Goal: Task Accomplishment & Management: Manage account settings

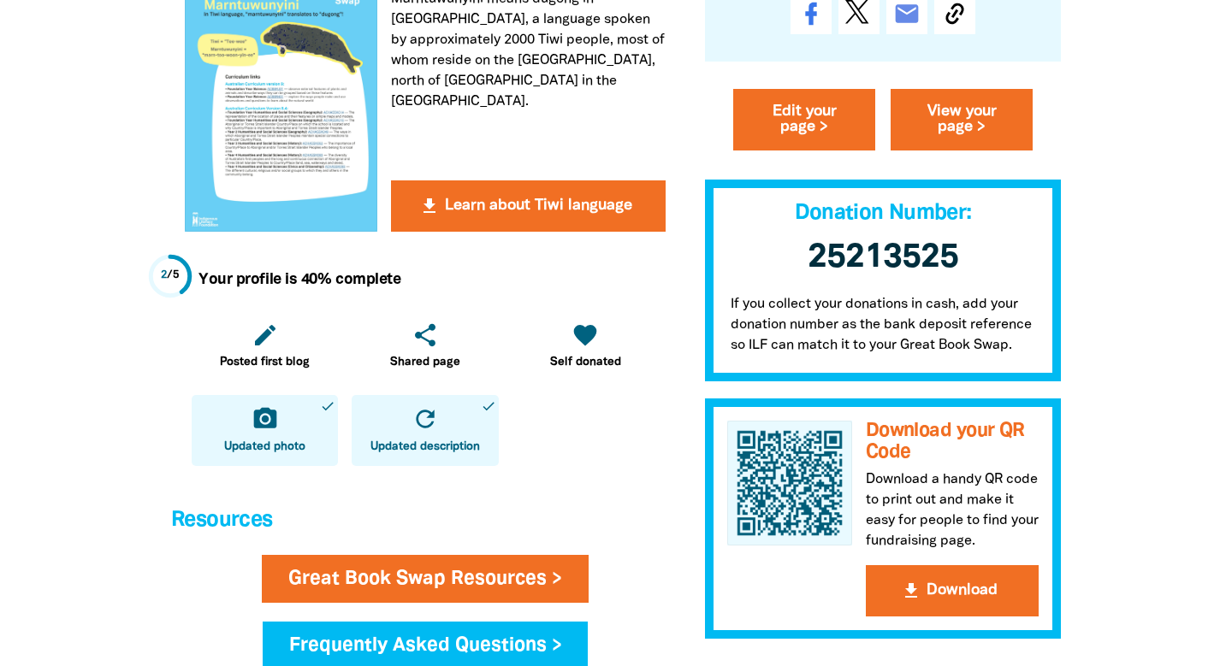
scroll to position [532, 0]
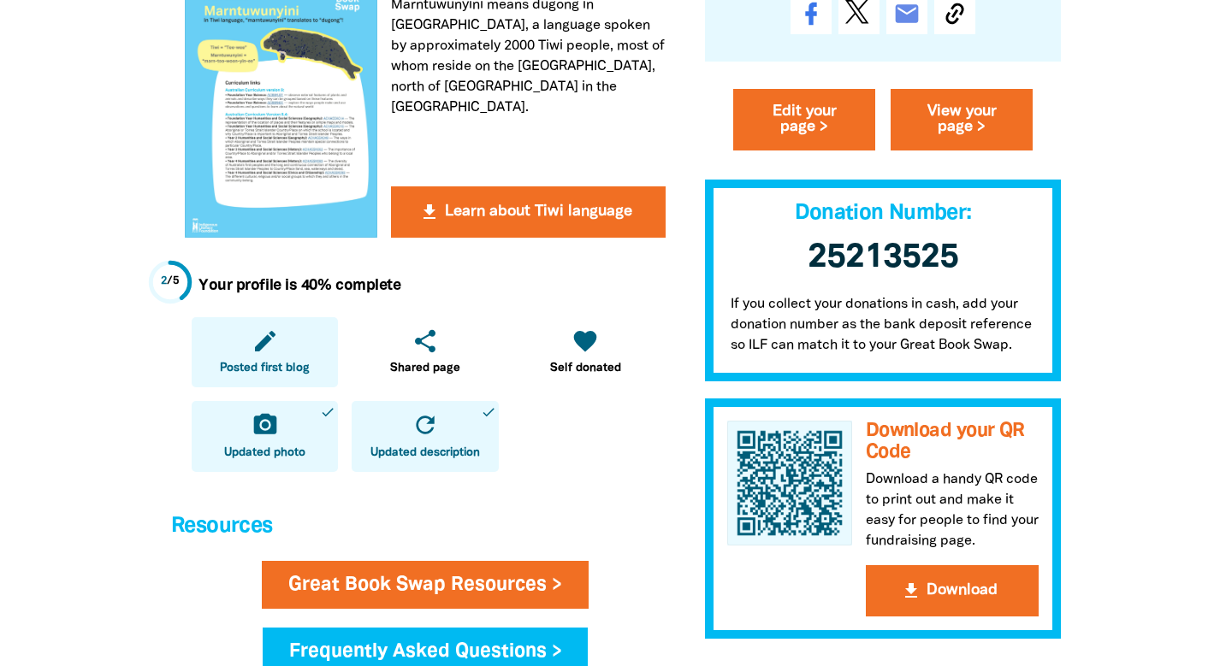
click at [252, 347] on icon "edit" at bounding box center [265, 341] width 27 height 27
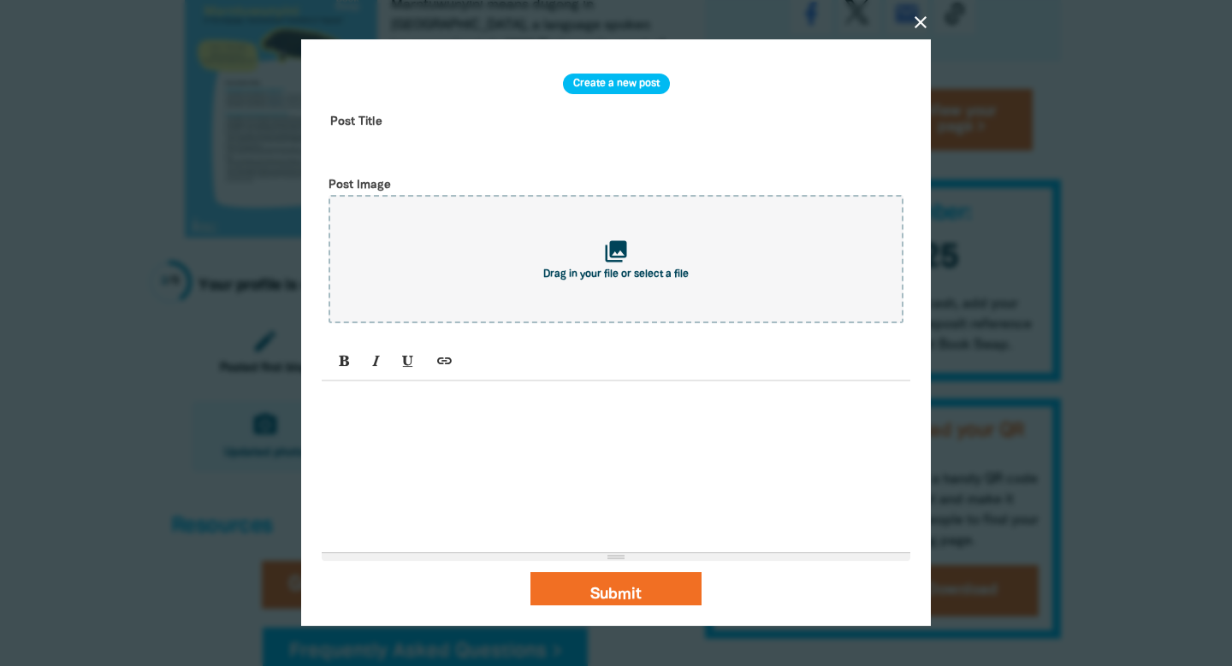
click at [920, 19] on icon "close" at bounding box center [920, 22] width 21 height 21
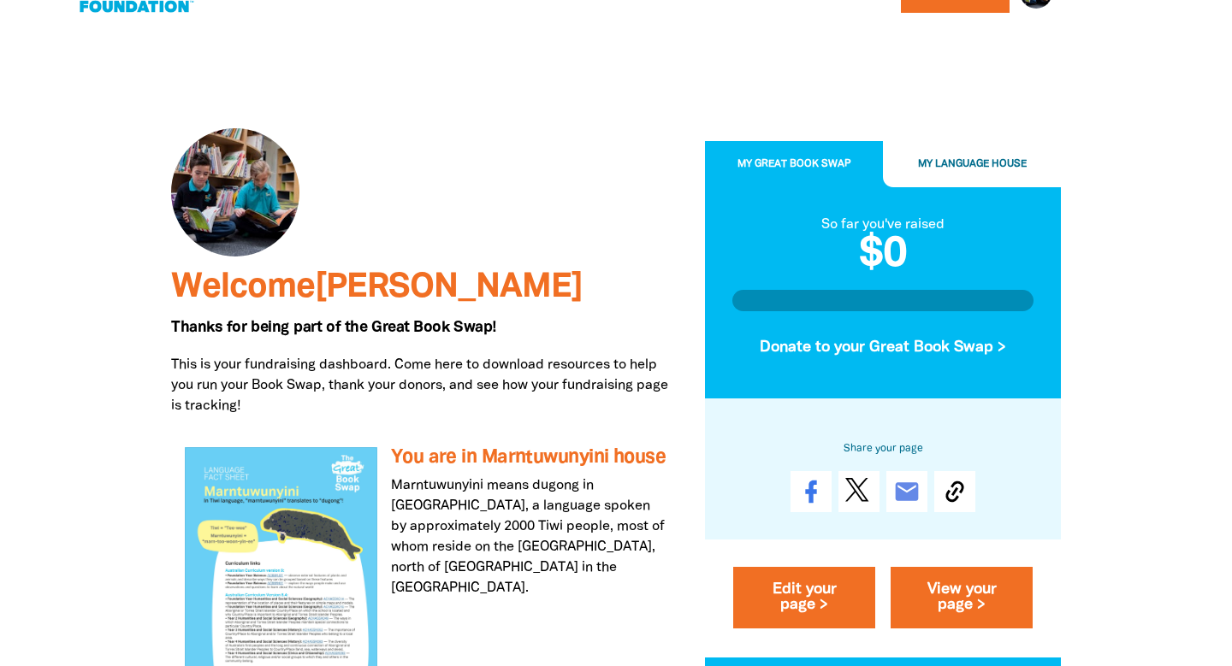
scroll to position [32, 0]
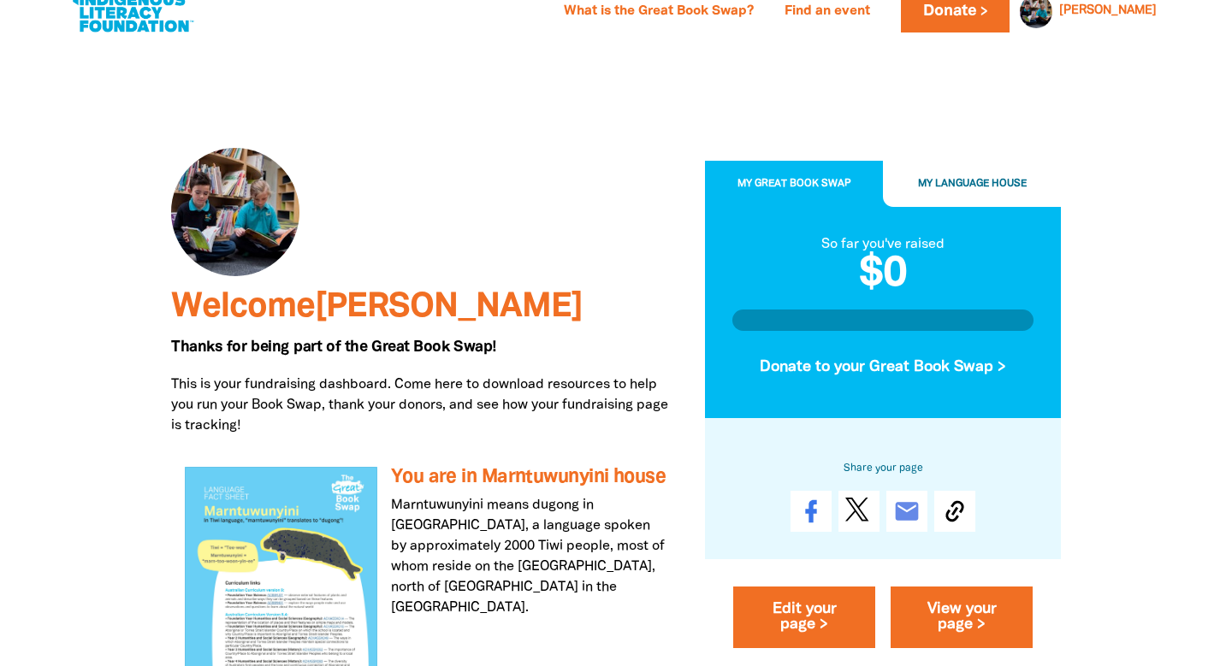
click at [989, 187] on span "My Language House" at bounding box center [972, 184] width 109 height 9
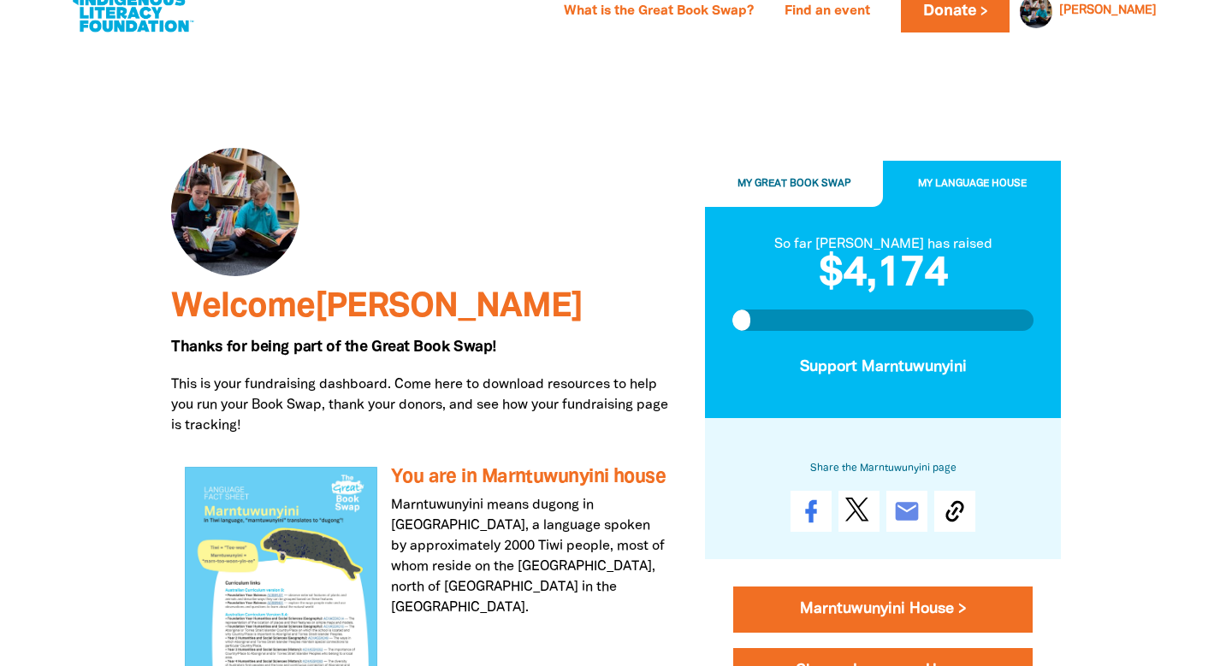
click at [792, 183] on span "My Great Book Swap" at bounding box center [794, 184] width 114 height 9
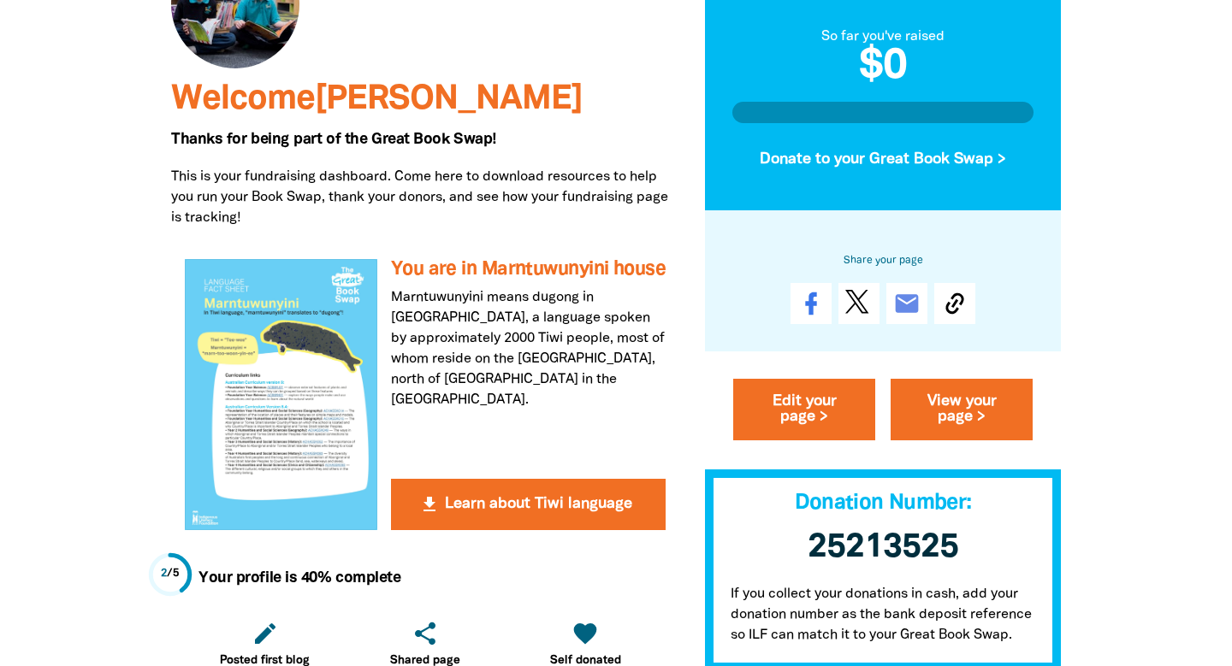
scroll to position [246, 0]
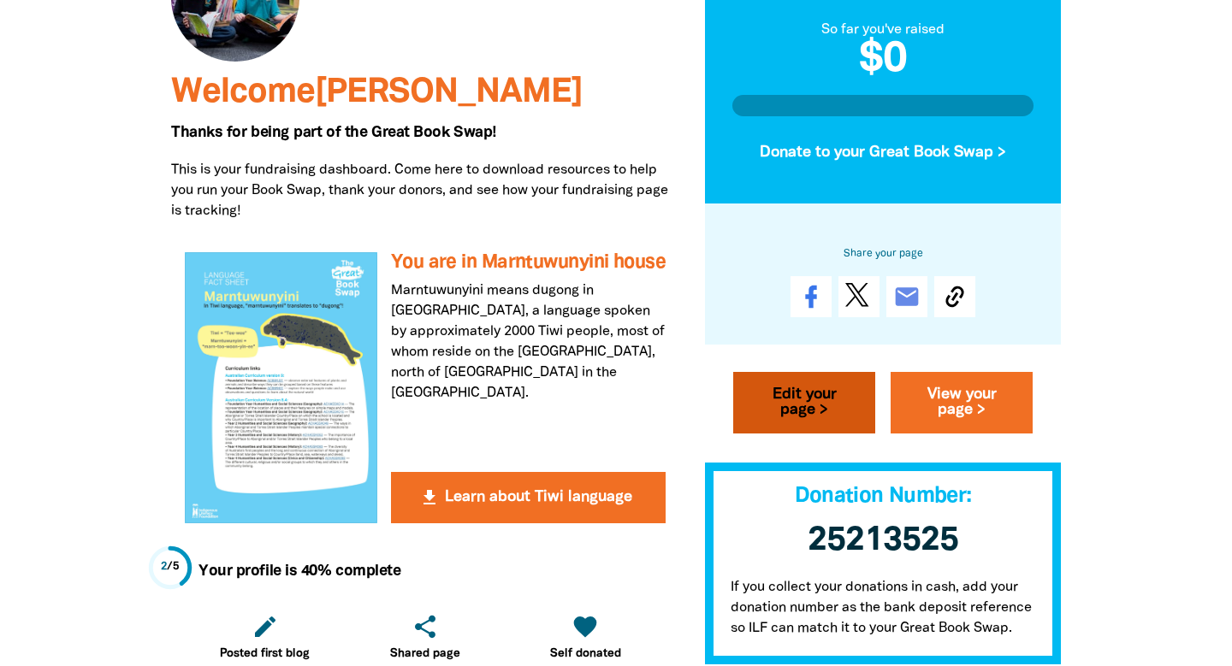
click at [791, 415] on link "Edit your page >" at bounding box center [804, 404] width 142 height 62
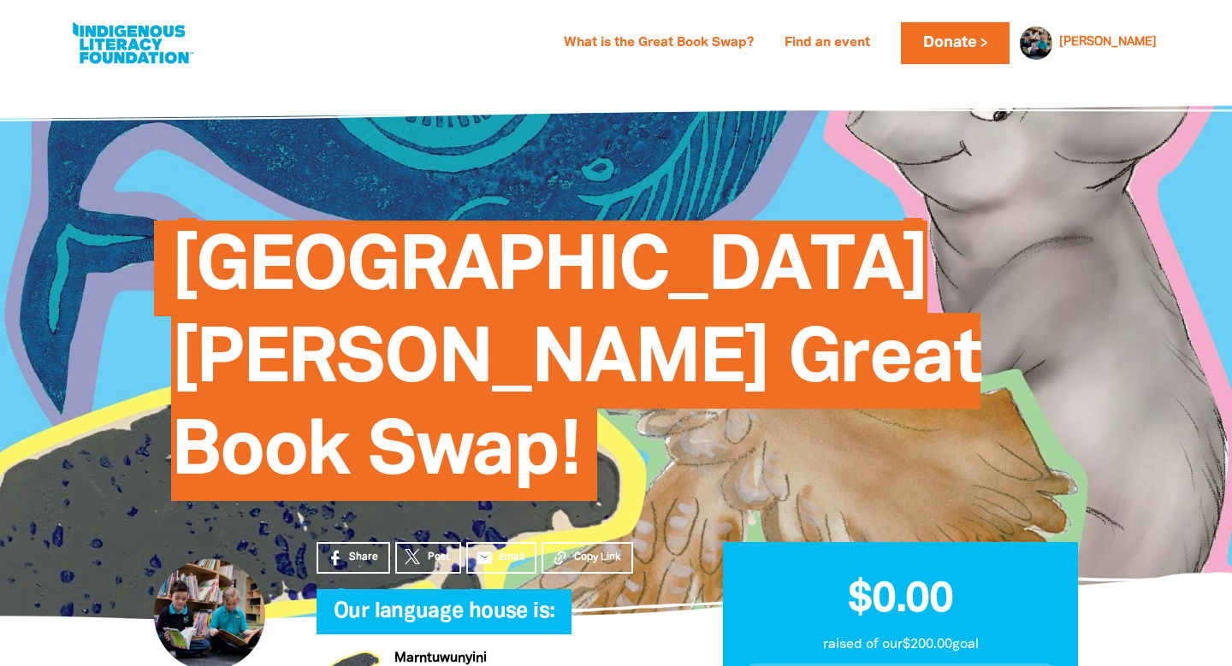
select select "VIC"
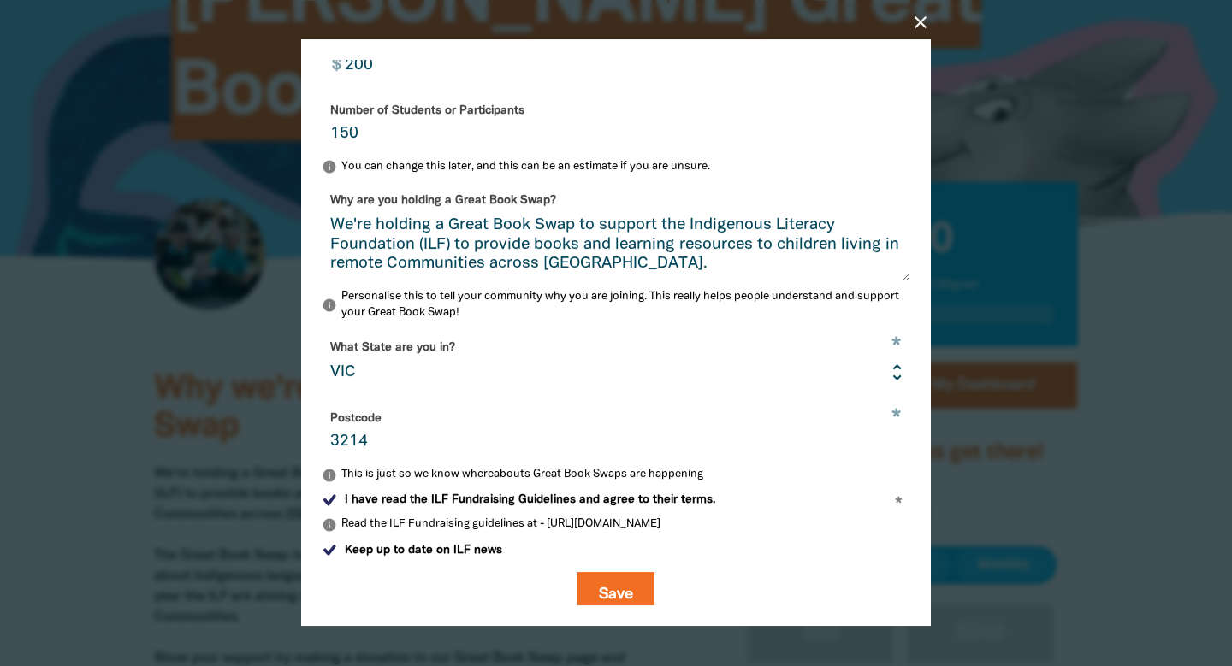
scroll to position [546, 0]
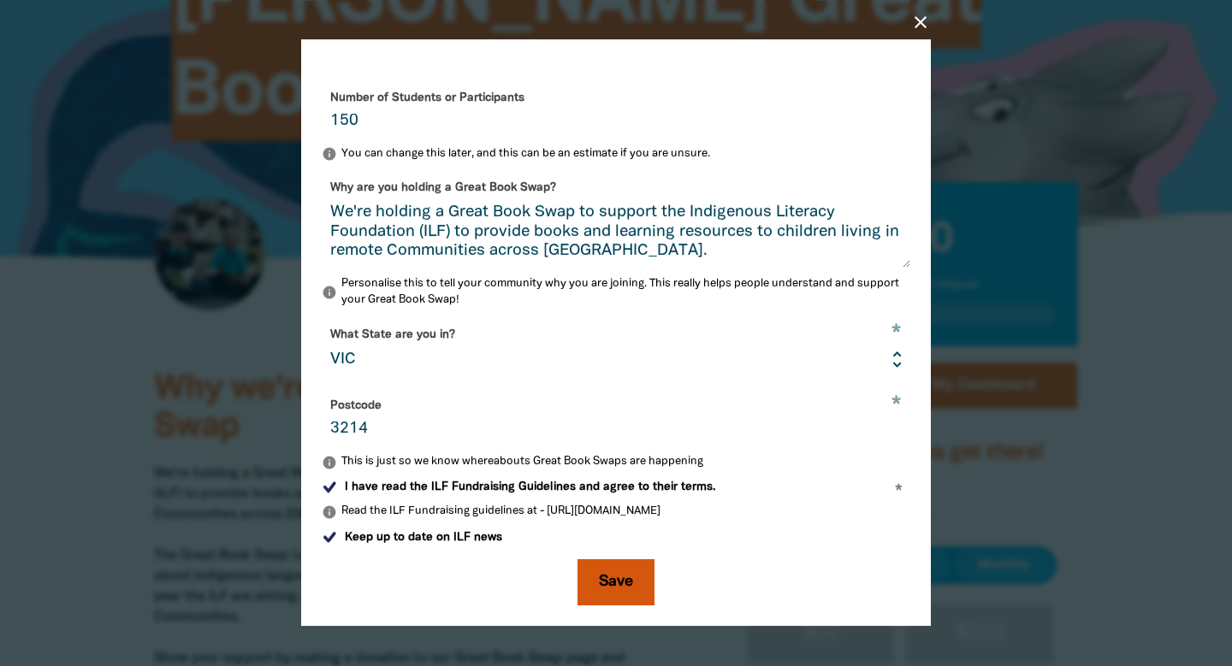
click at [615, 588] on button "Save" at bounding box center [616, 583] width 77 height 46
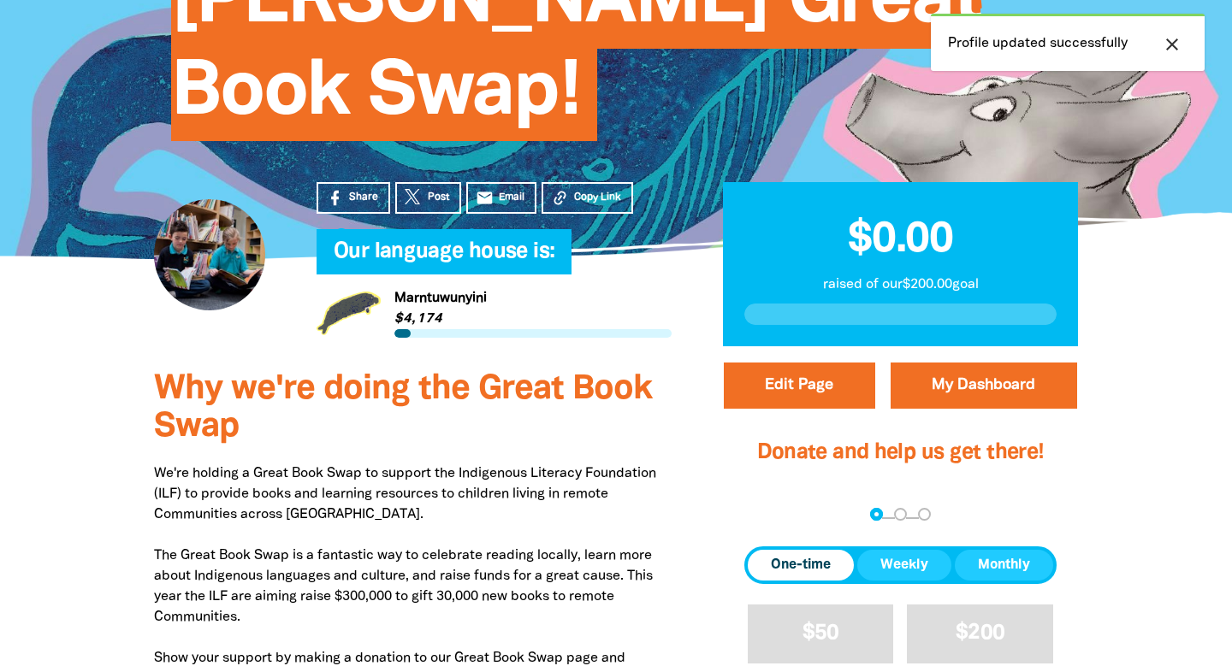
click at [1170, 42] on icon "close" at bounding box center [1172, 44] width 21 height 21
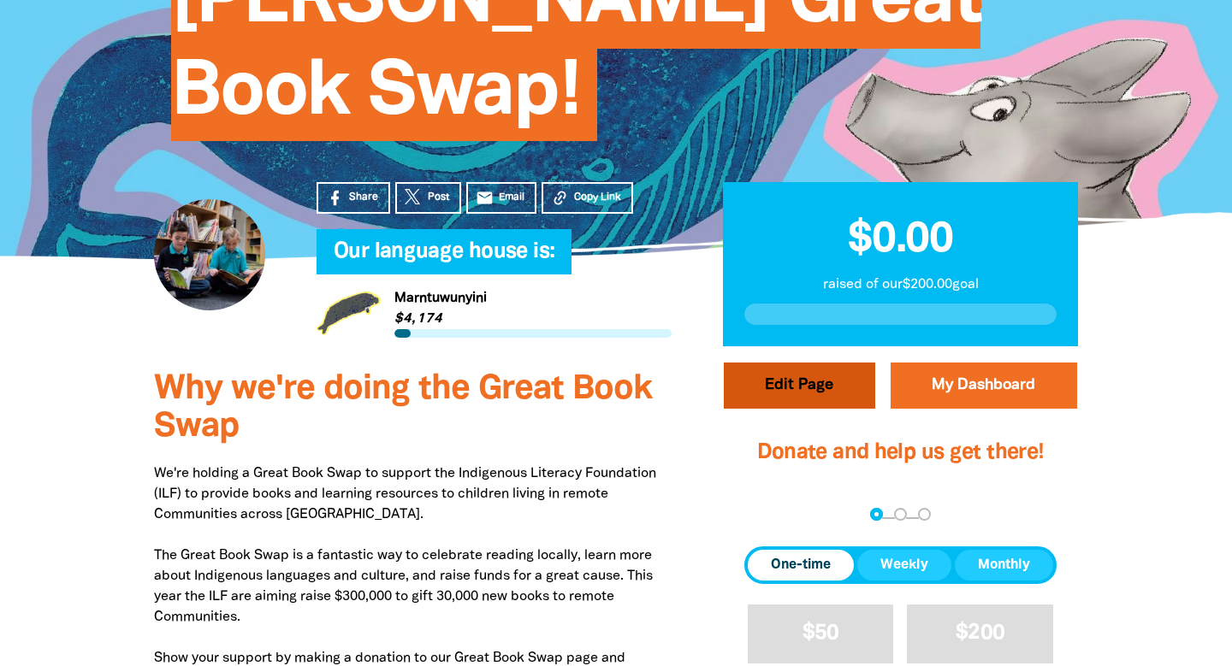
click at [832, 376] on button "Edit Page" at bounding box center [799, 386] width 151 height 46
select select "VIC"
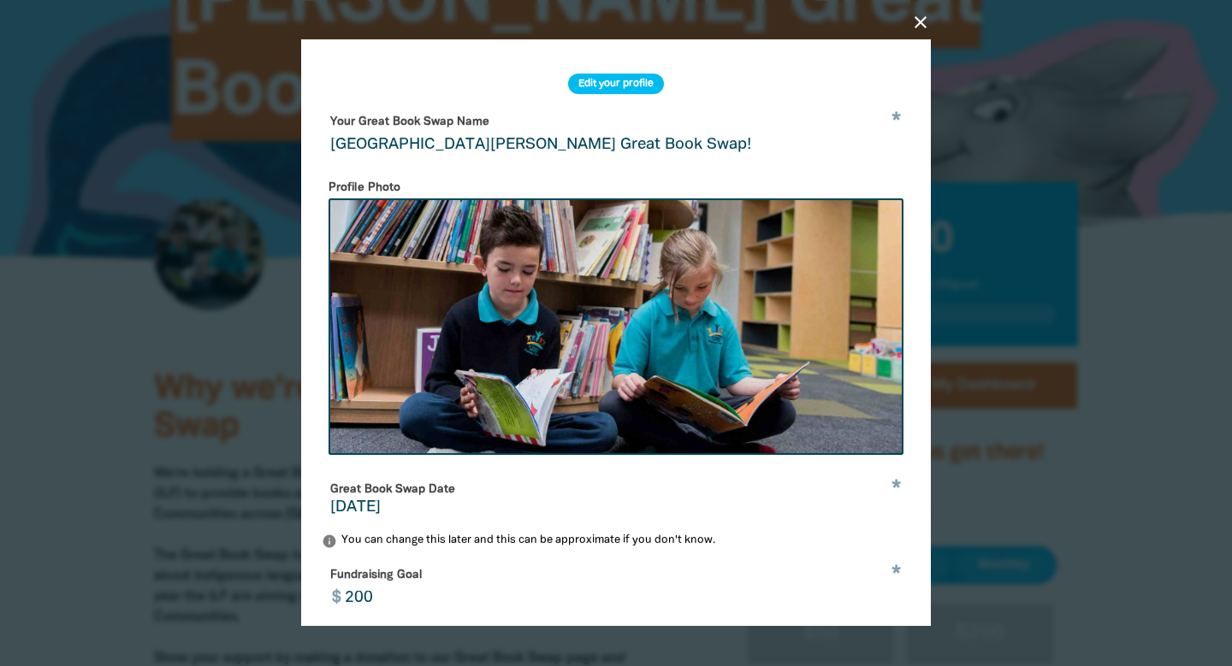
click at [918, 21] on icon "close" at bounding box center [920, 22] width 21 height 21
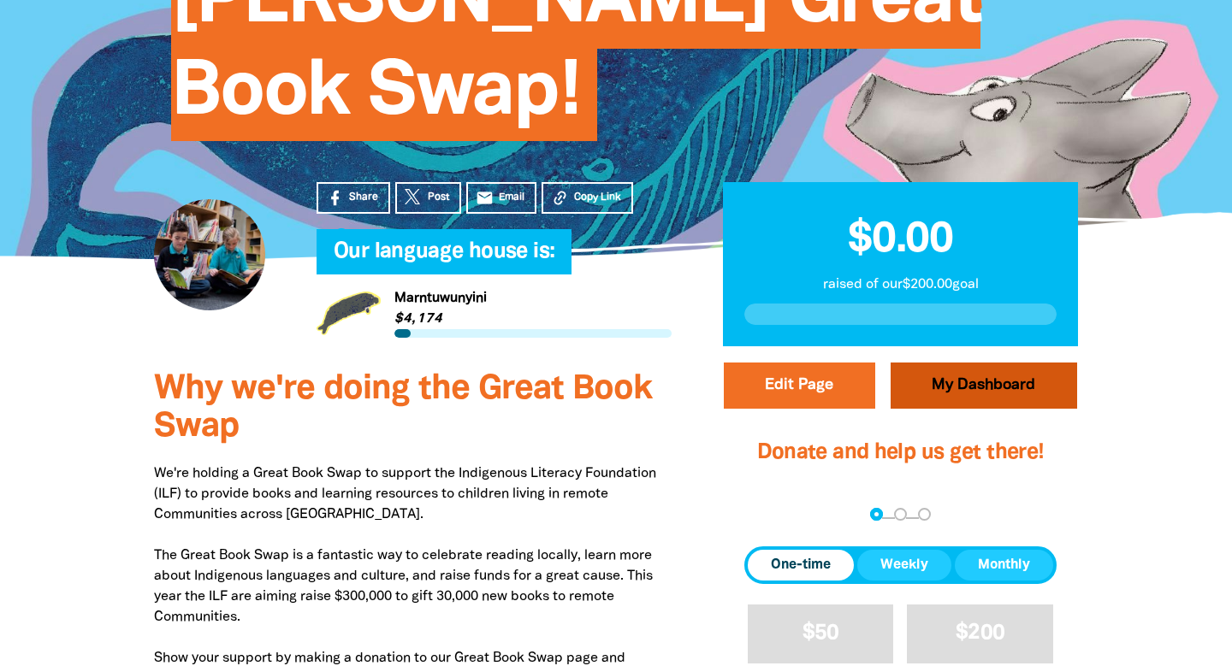
click at [1000, 388] on link "My Dashboard" at bounding box center [984, 386] width 187 height 46
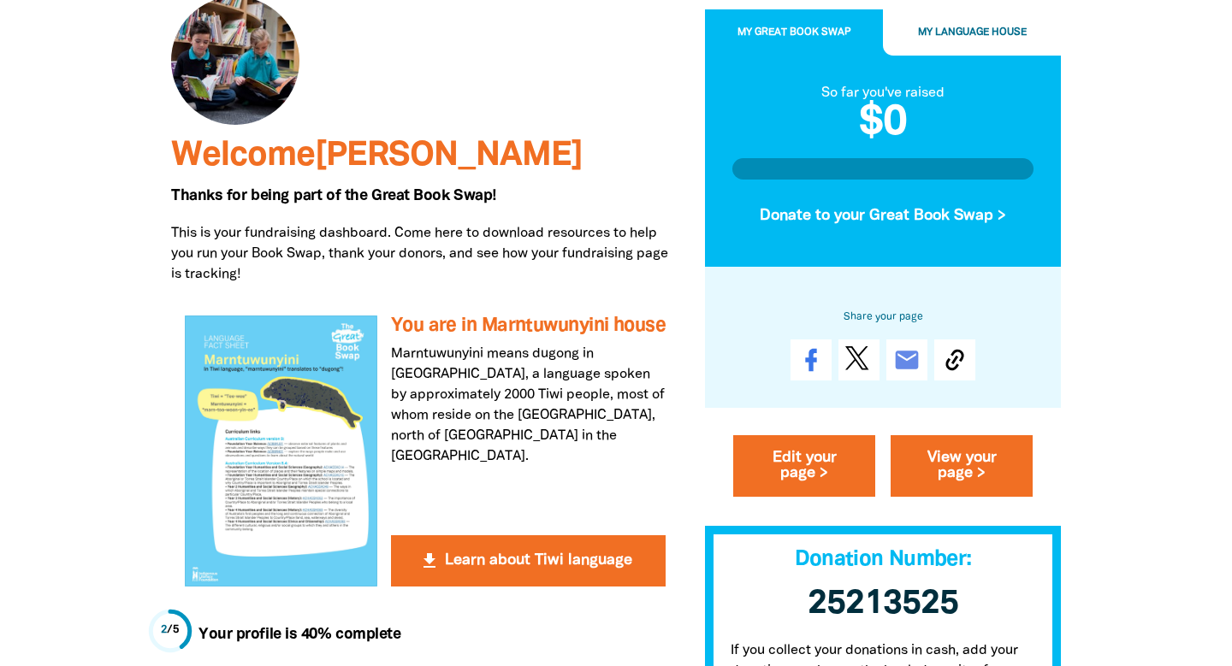
scroll to position [213, 0]
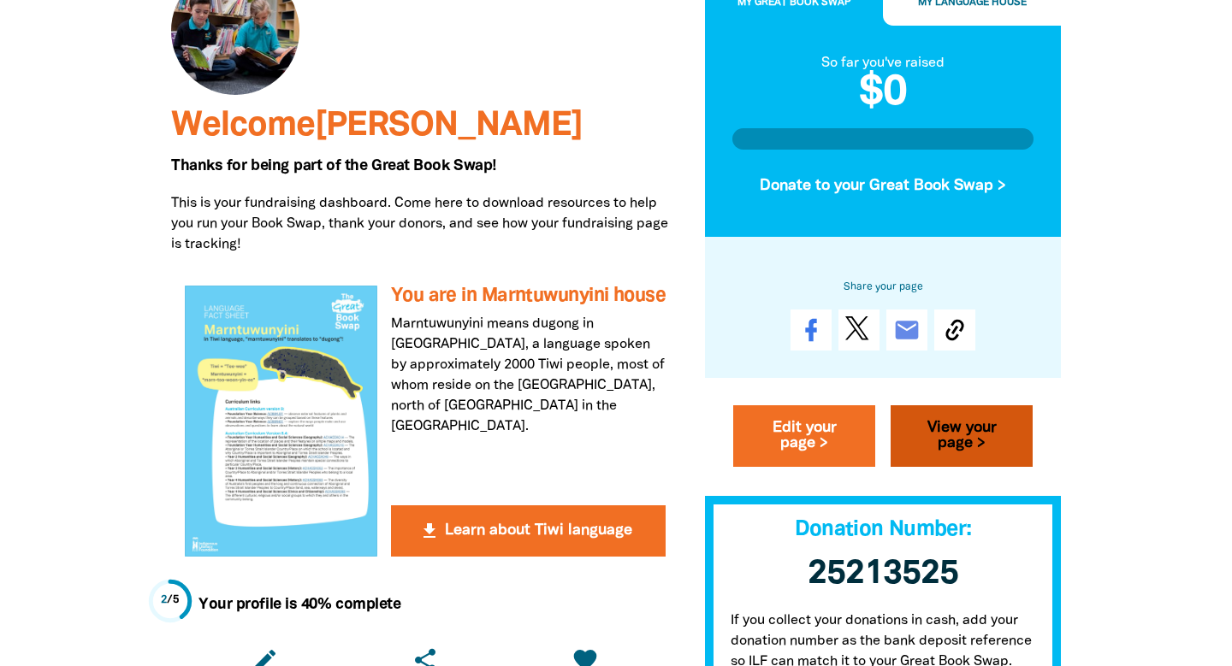
click at [963, 434] on link "View your page >" at bounding box center [962, 437] width 142 height 62
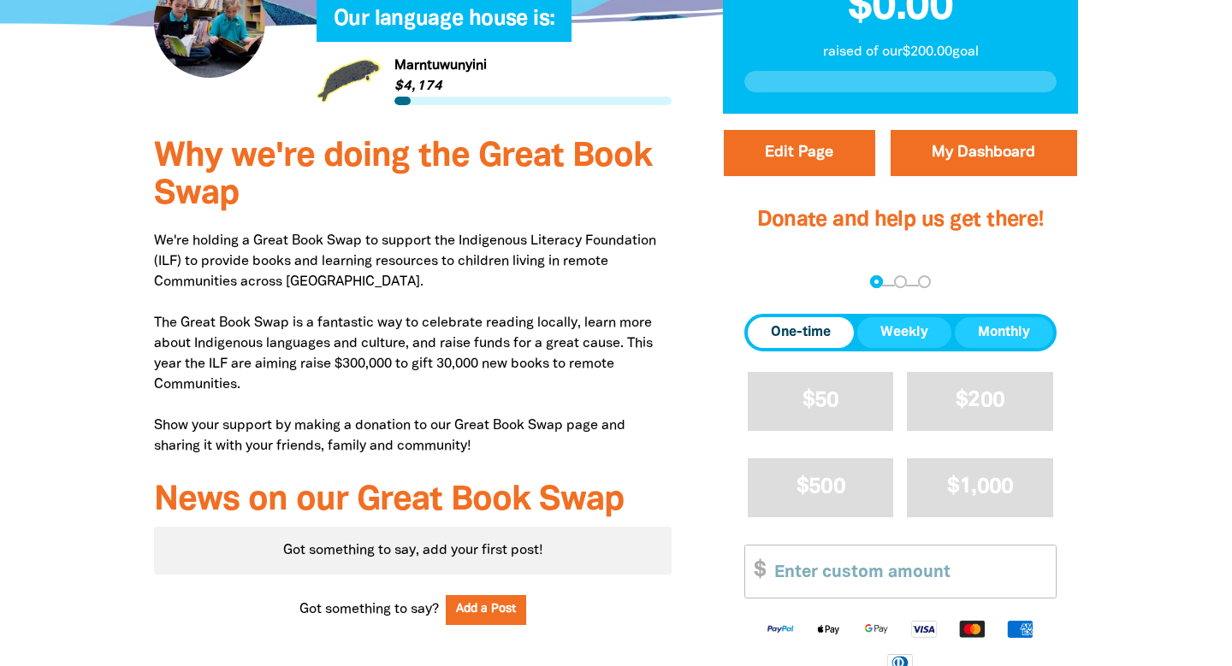
scroll to position [598, 0]
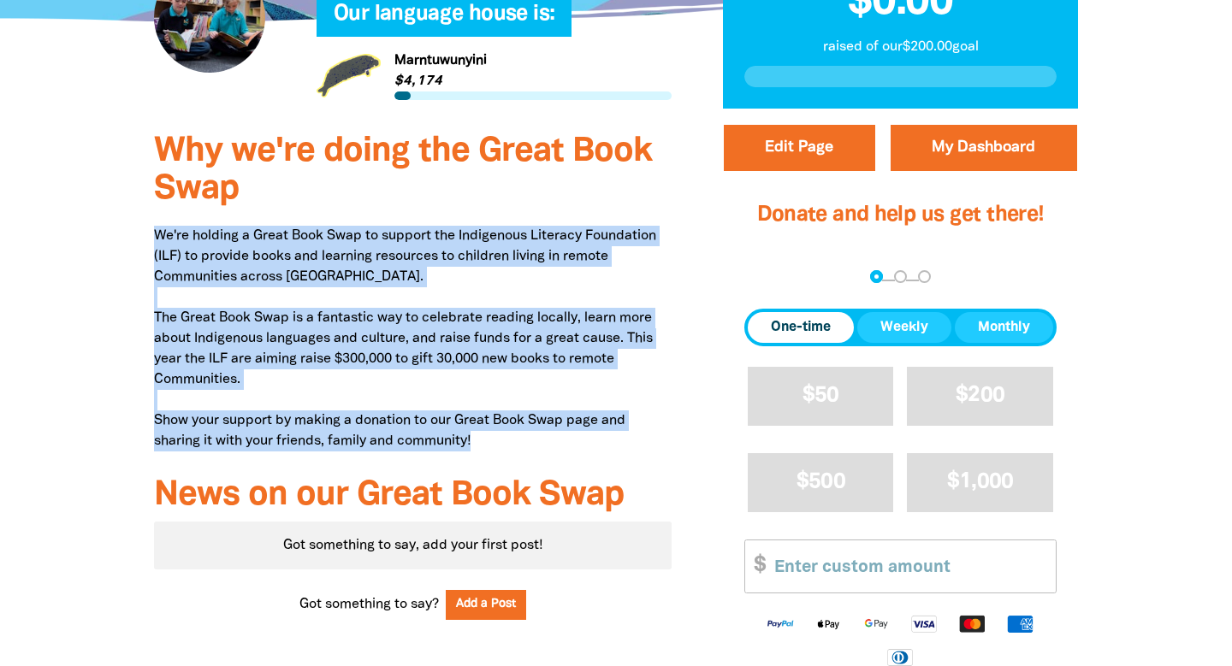
drag, startPoint x: 157, startPoint y: 234, endPoint x: 489, endPoint y: 435, distance: 388.1
click at [489, 435] on p "We're holding a Great Book Swap to support the Indigenous Literacy Foundation (…" at bounding box center [413, 339] width 518 height 226
copy p "We're holding a Great Book Swap to support the Indigenous Literacy Foundation (…"
click at [816, 143] on button "Edit Page" at bounding box center [799, 148] width 151 height 46
select select "VIC"
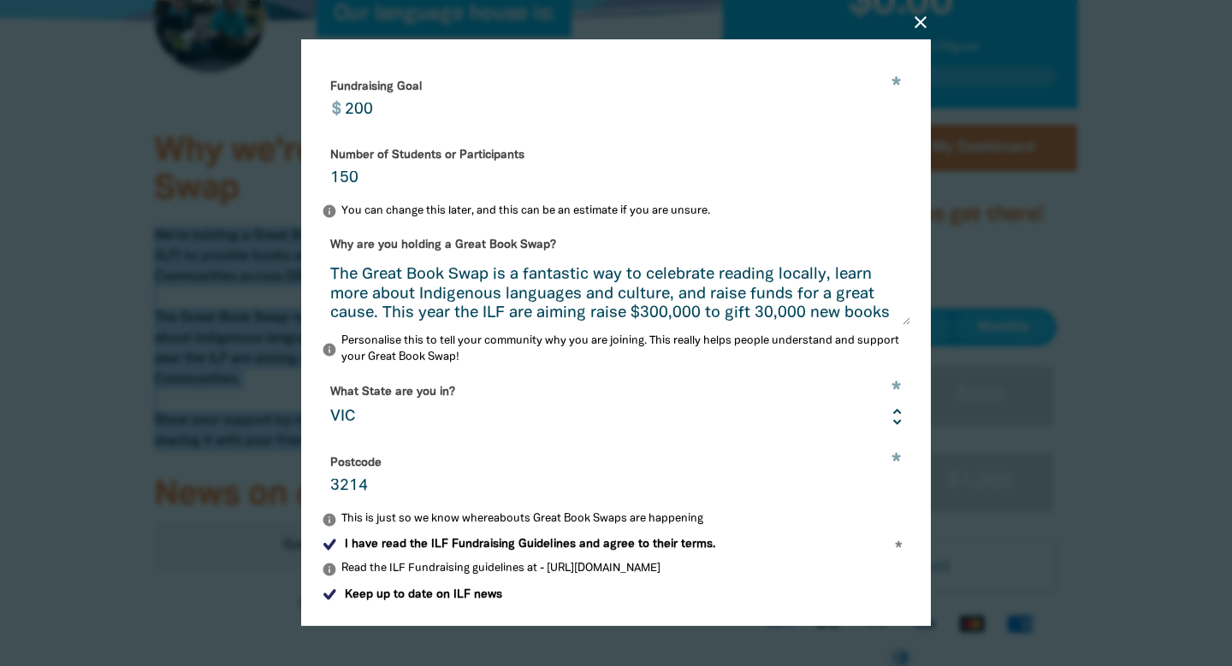
scroll to position [494, 0]
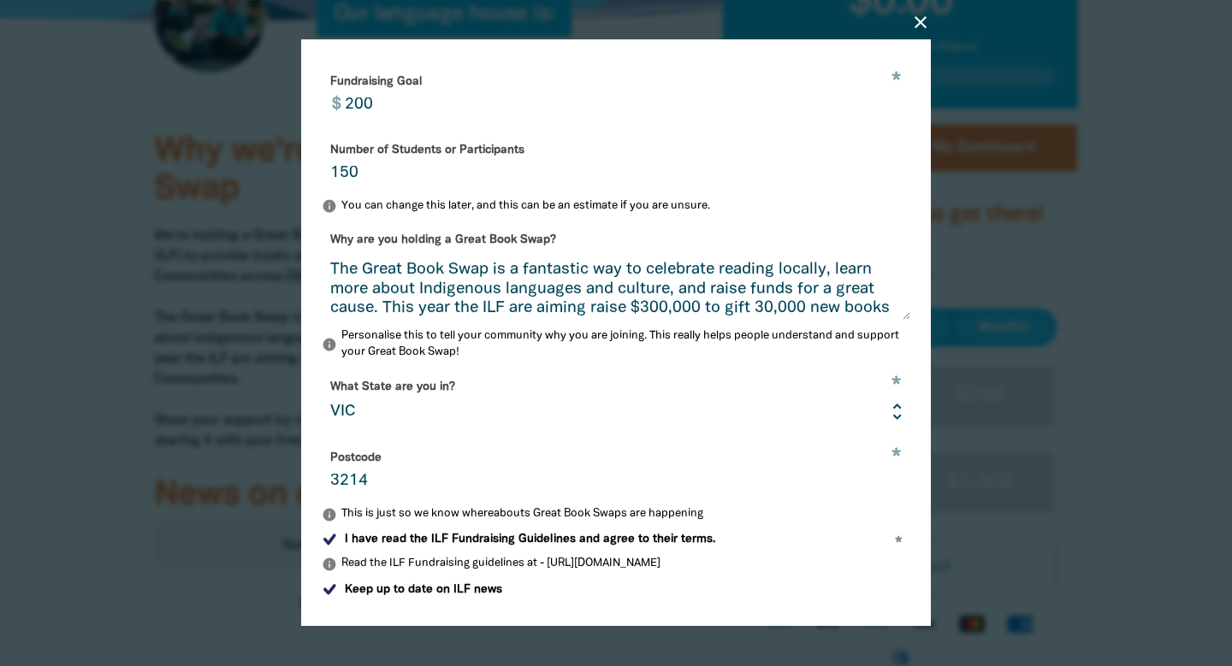
click at [649, 288] on textarea "We're holding a Great Book Swap to support the Indigenous Literacy Foundation (…" at bounding box center [616, 289] width 589 height 64
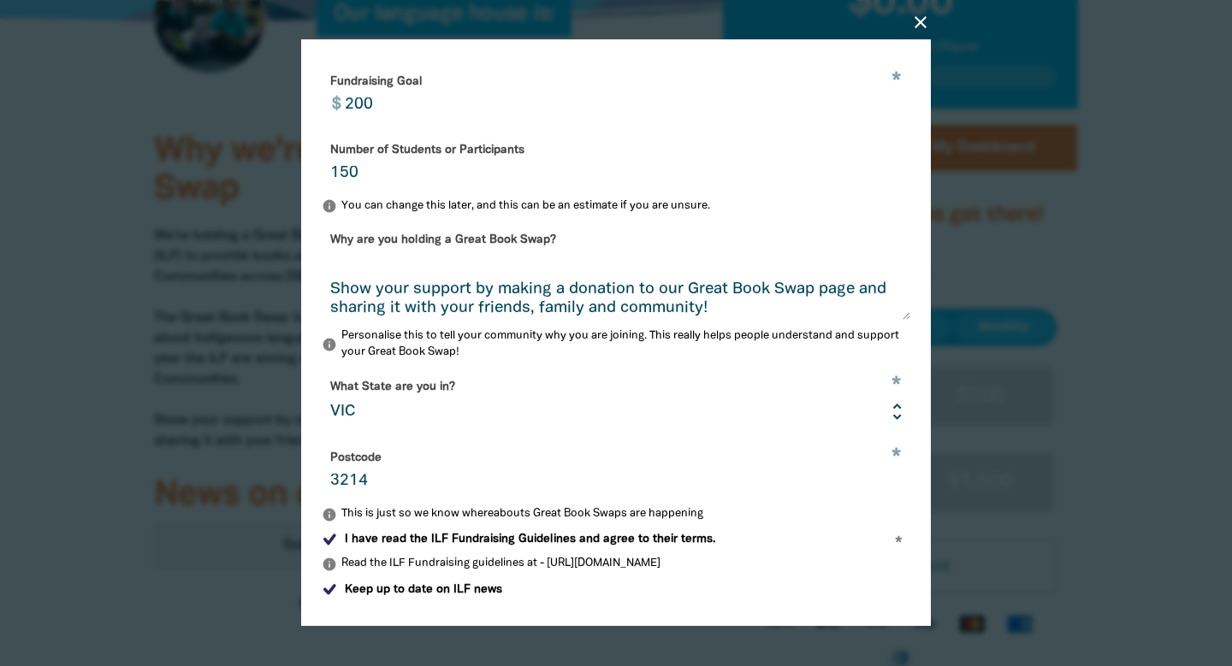
click at [649, 288] on textarea "We're holding a Great Book Swap to support the Indigenous Literacy Foundation (…" at bounding box center [616, 289] width 589 height 64
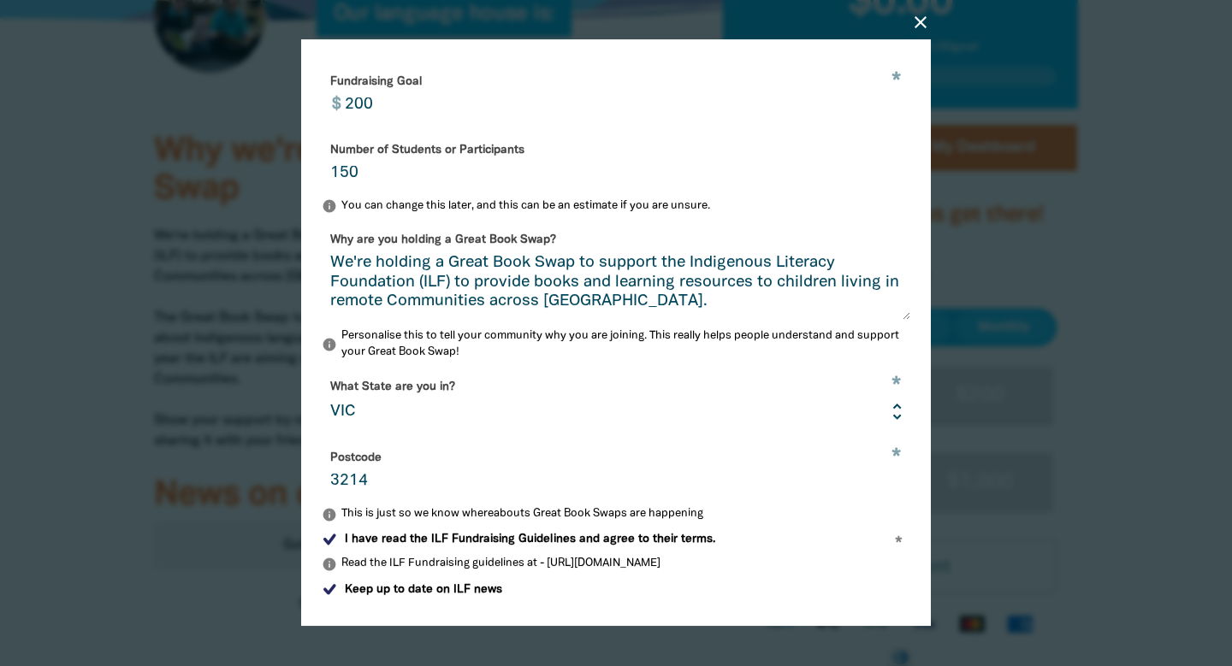
scroll to position [2, 0]
type textarea "We're holding a Great Book Swap to support the Indigenous Literacy Foundation (…"
drag, startPoint x: 622, startPoint y: 305, endPoint x: 265, endPoint y: 146, distance: 390.6
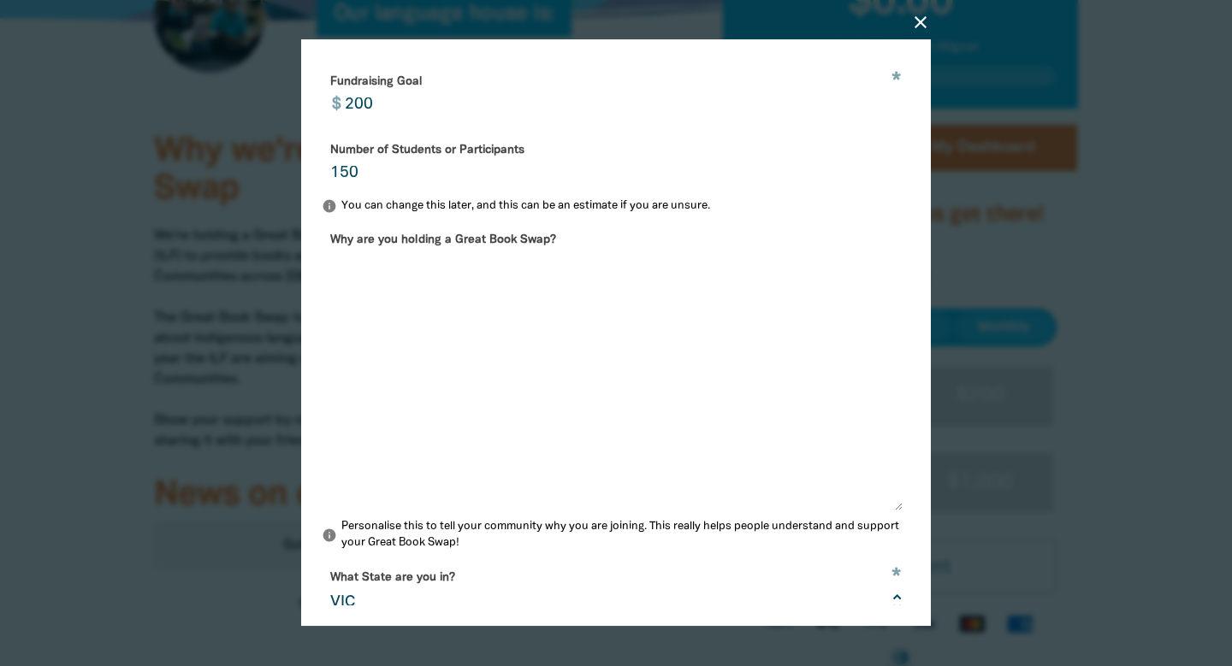
drag, startPoint x: 905, startPoint y: 317, endPoint x: 897, endPoint y: 509, distance: 191.8
click at [897, 509] on textarea "Why are you holding a Great Book Swap?" at bounding box center [612, 384] width 581 height 255
click at [728, 430] on textarea "Why are you holding a Great Book Swap?" at bounding box center [612, 385] width 581 height 257
paste textarea "We’re taking part in the Great Book Swap to support the Indigenous Literacy Fou…"
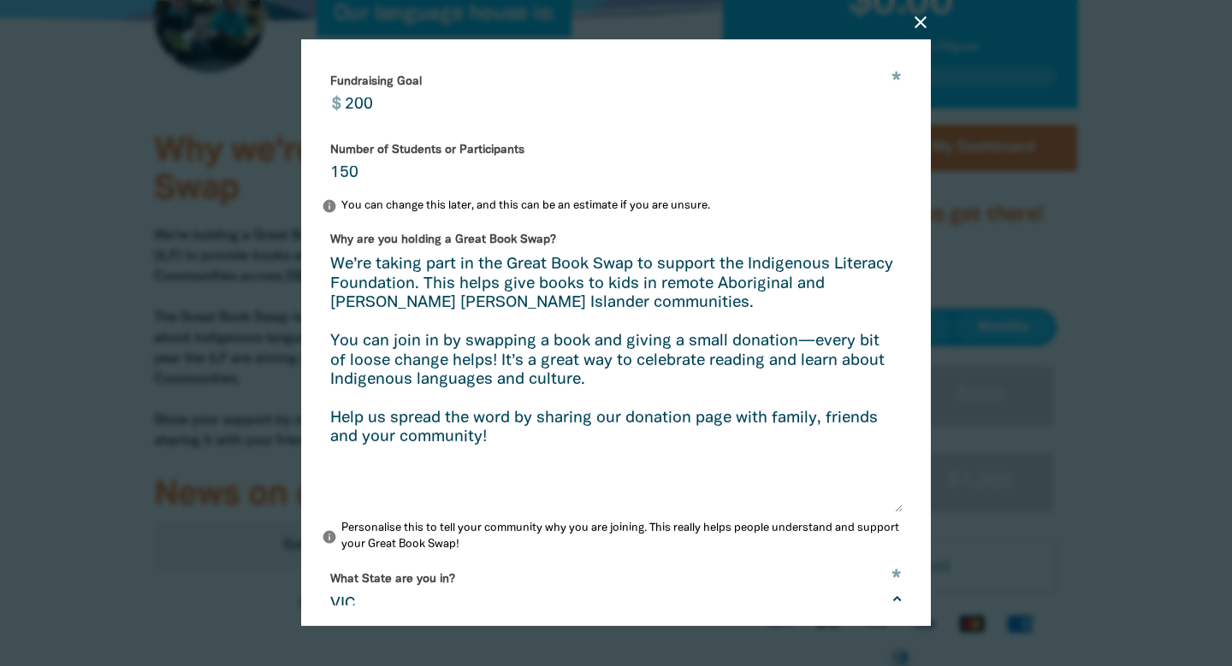
click at [585, 259] on textarea "We’re taking part in the Great Book Swap to support the Indigenous Literacy Fou…" at bounding box center [612, 385] width 581 height 257
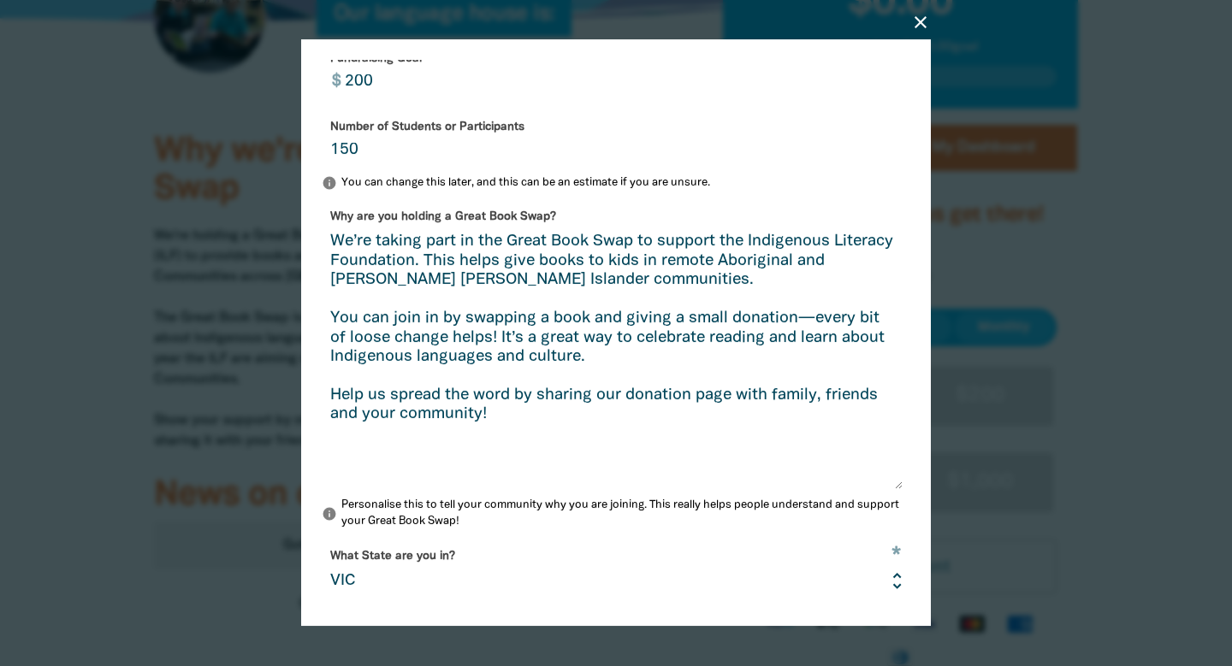
scroll to position [518, 0]
click at [809, 316] on textarea "We’re taking part in the Great Book Swap to support the Indigenous Literacy Fou…" at bounding box center [612, 361] width 581 height 257
click at [671, 352] on textarea "We’re taking part in the Great Book Swap to support the Indigenous Literacy Fou…" at bounding box center [612, 361] width 581 height 257
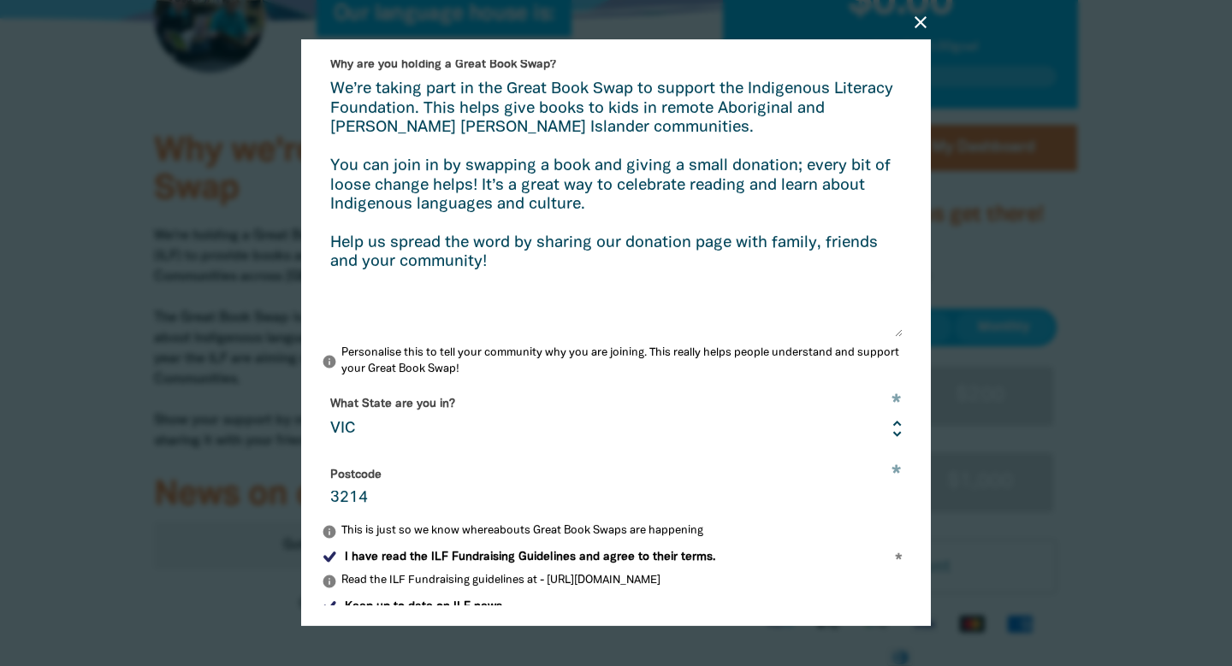
scroll to position [670, 0]
click at [647, 300] on textarea "We’re taking part in the Great Book Swap to support the Indigenous Literacy Fou…" at bounding box center [612, 208] width 581 height 257
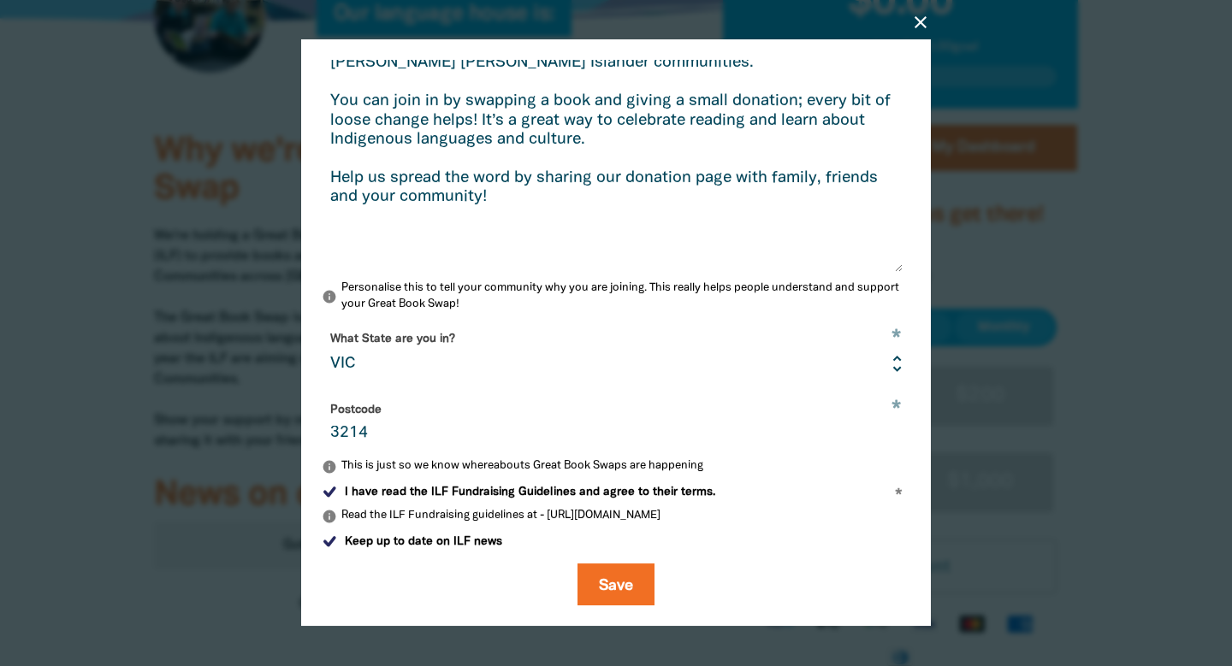
scroll to position [738, 0]
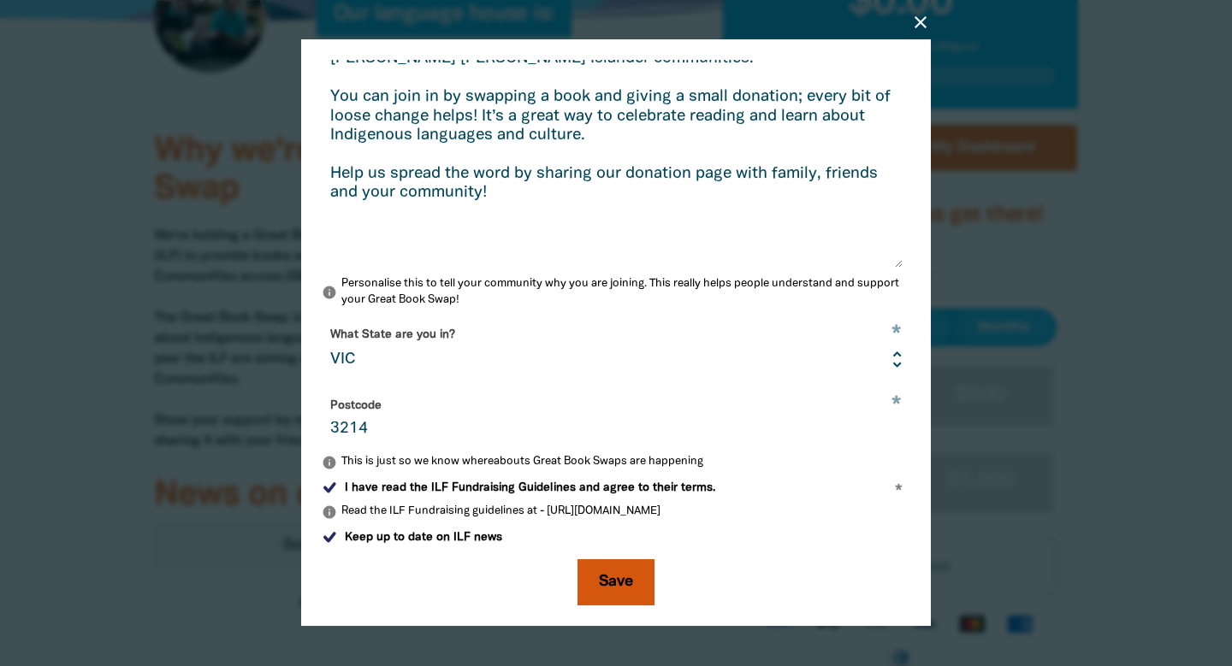
type textarea "We’re taking part in the Great Book Swap to support the Indigenous Literacy Fou…"
click at [613, 587] on button "Save" at bounding box center [616, 583] width 77 height 46
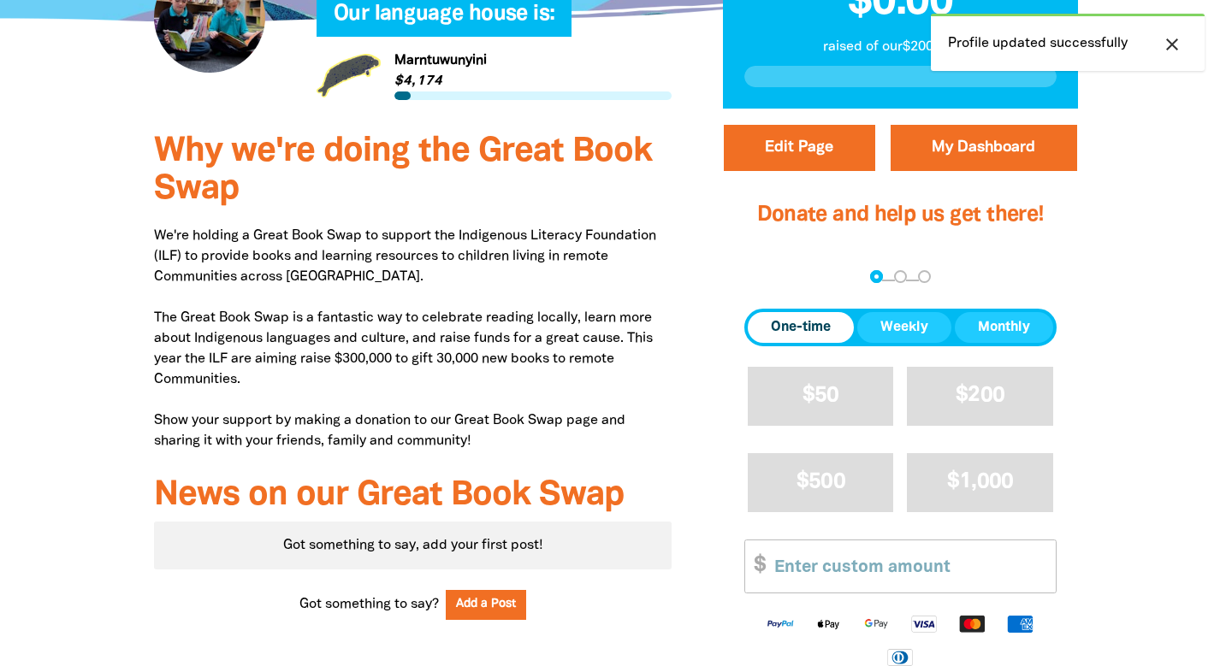
click at [1169, 45] on icon "close" at bounding box center [1172, 44] width 21 height 21
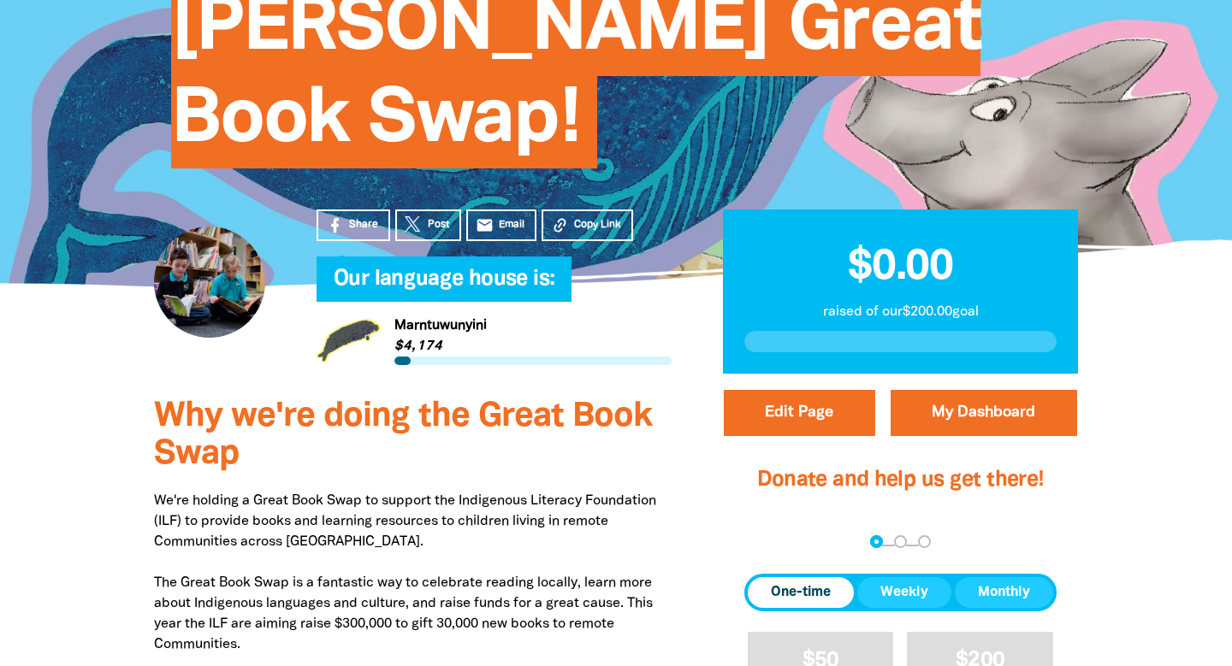
scroll to position [0, 0]
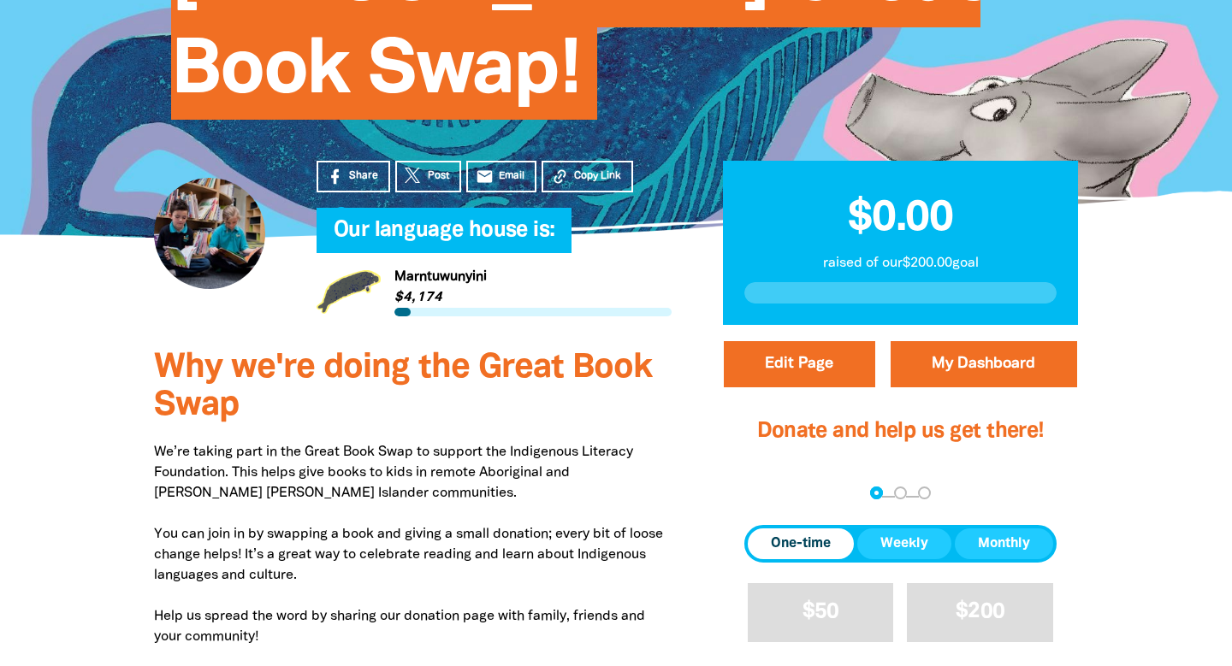
scroll to position [386, 0]
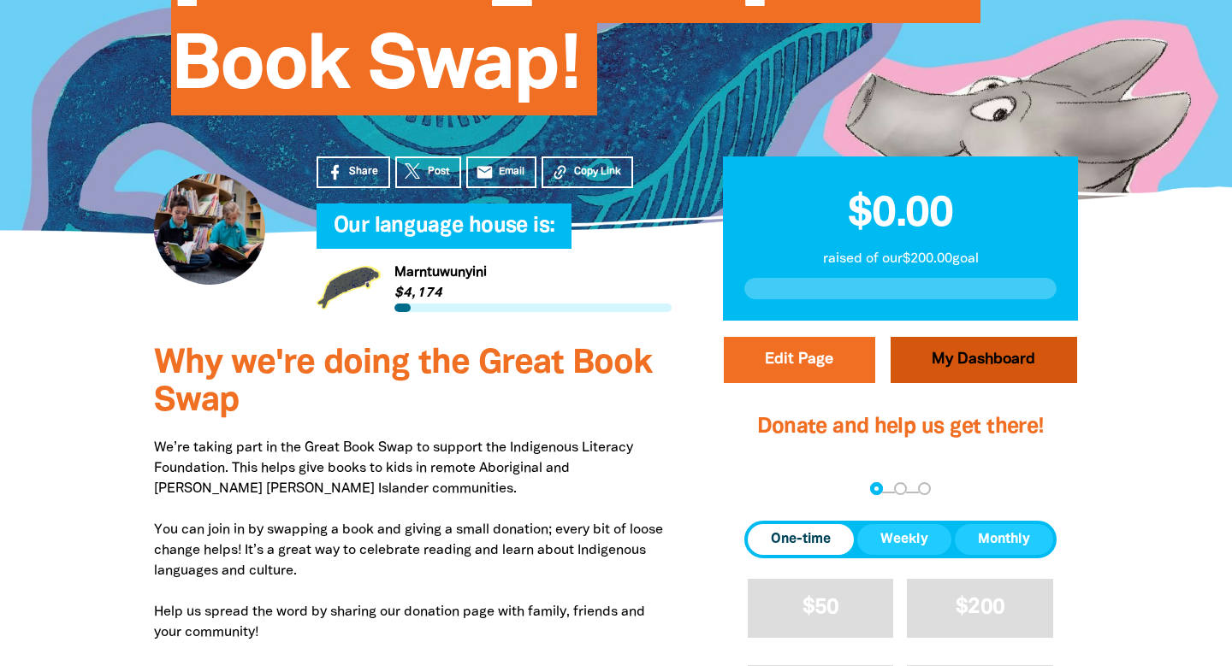
click at [963, 369] on link "My Dashboard" at bounding box center [984, 360] width 187 height 46
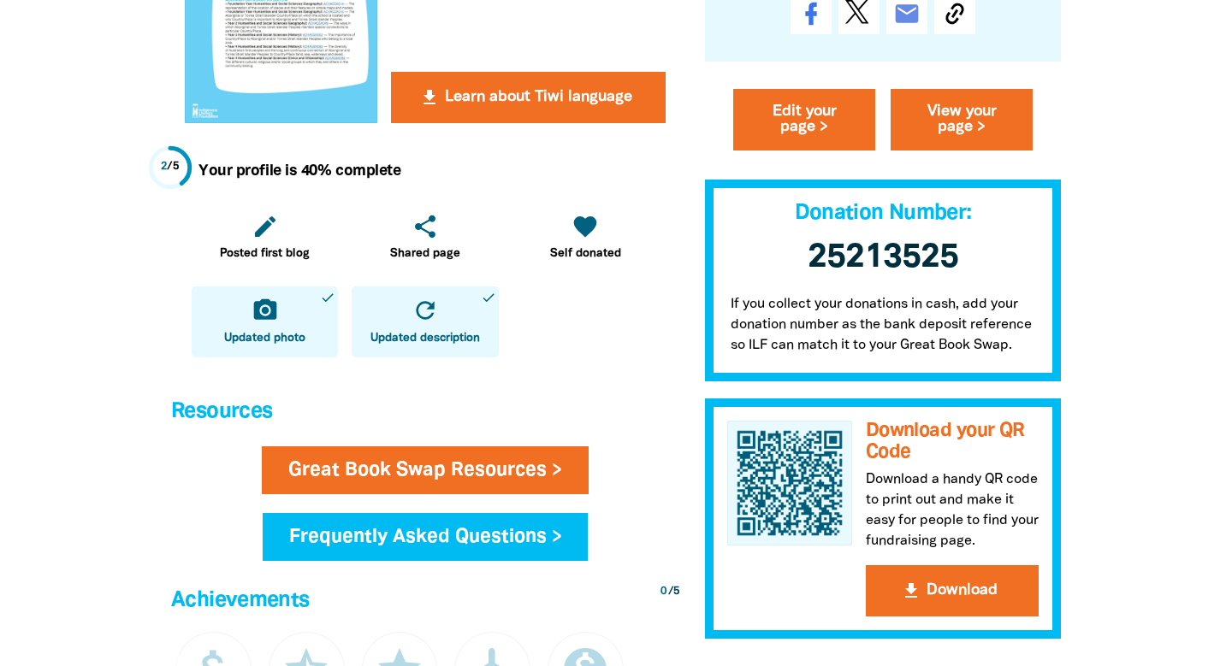
scroll to position [654, 0]
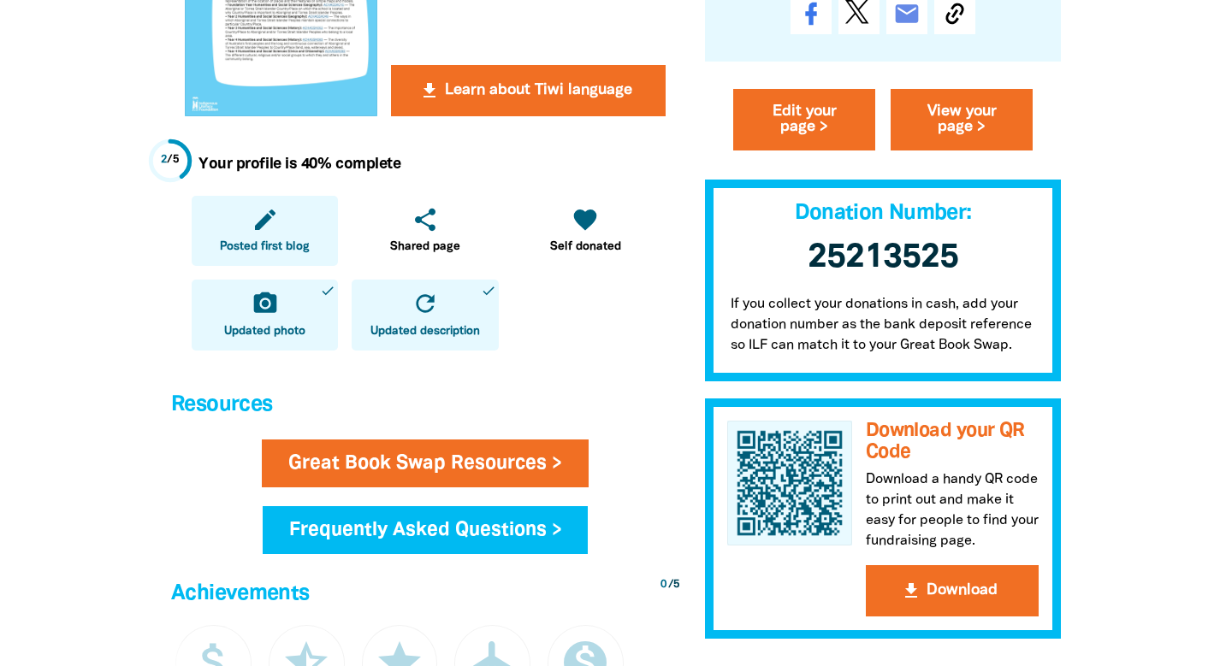
click at [276, 229] on icon "edit" at bounding box center [265, 219] width 27 height 27
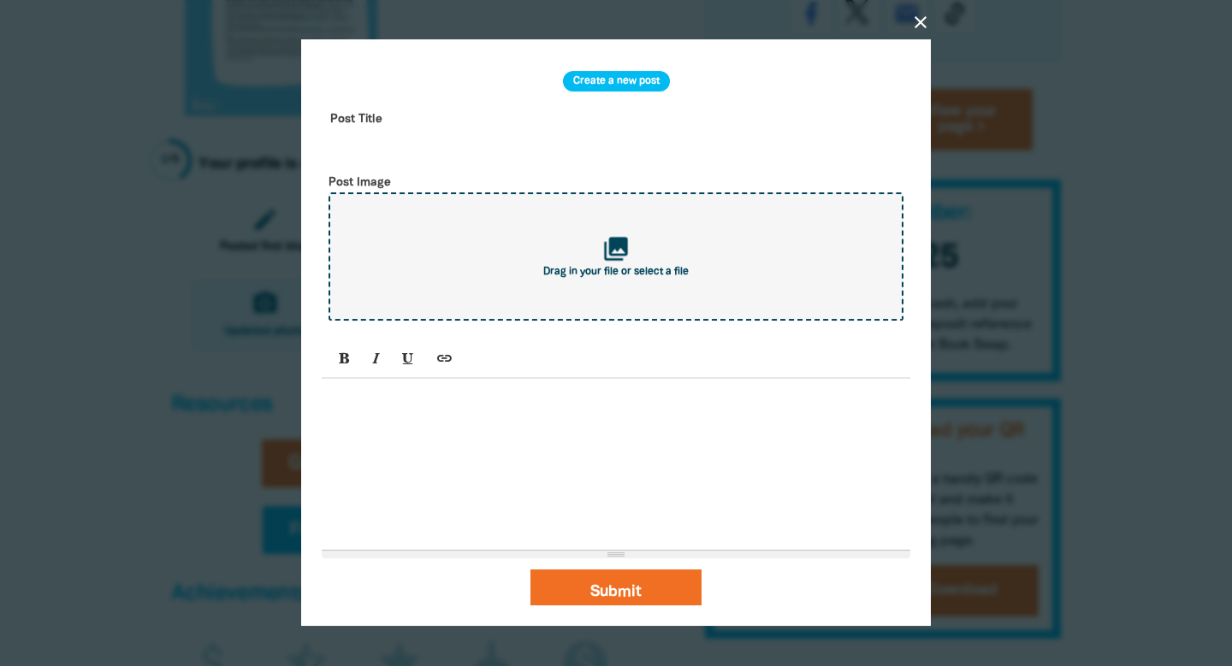
scroll to position [0, 0]
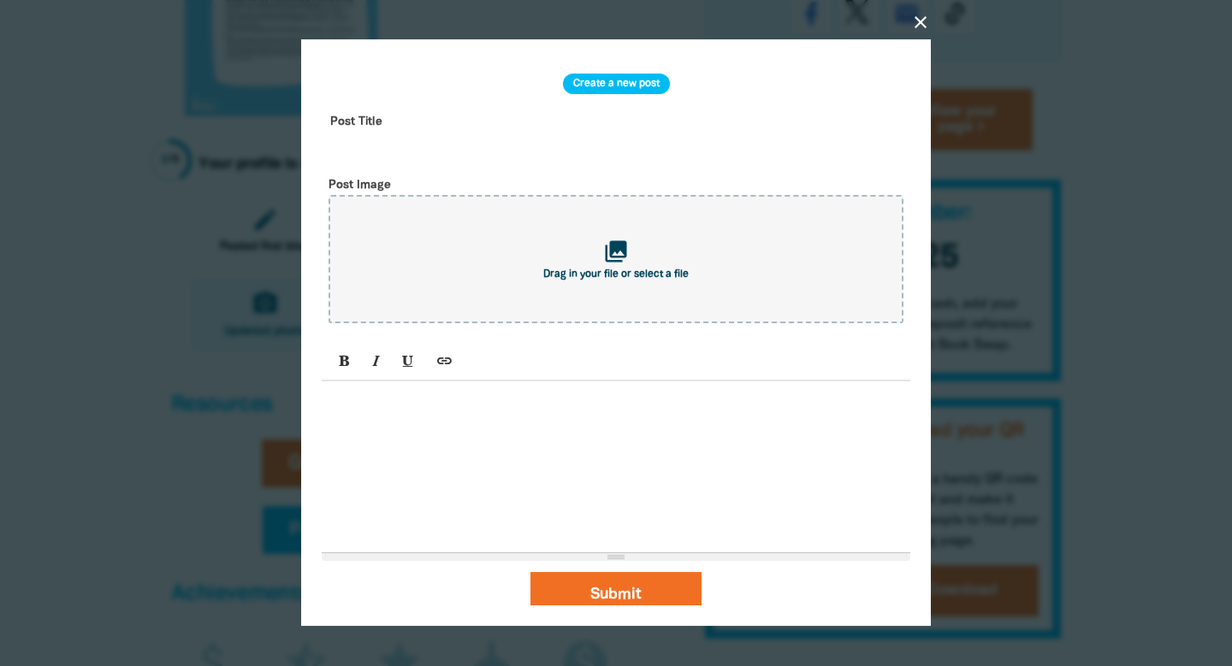
click at [921, 29] on icon "close" at bounding box center [920, 22] width 21 height 21
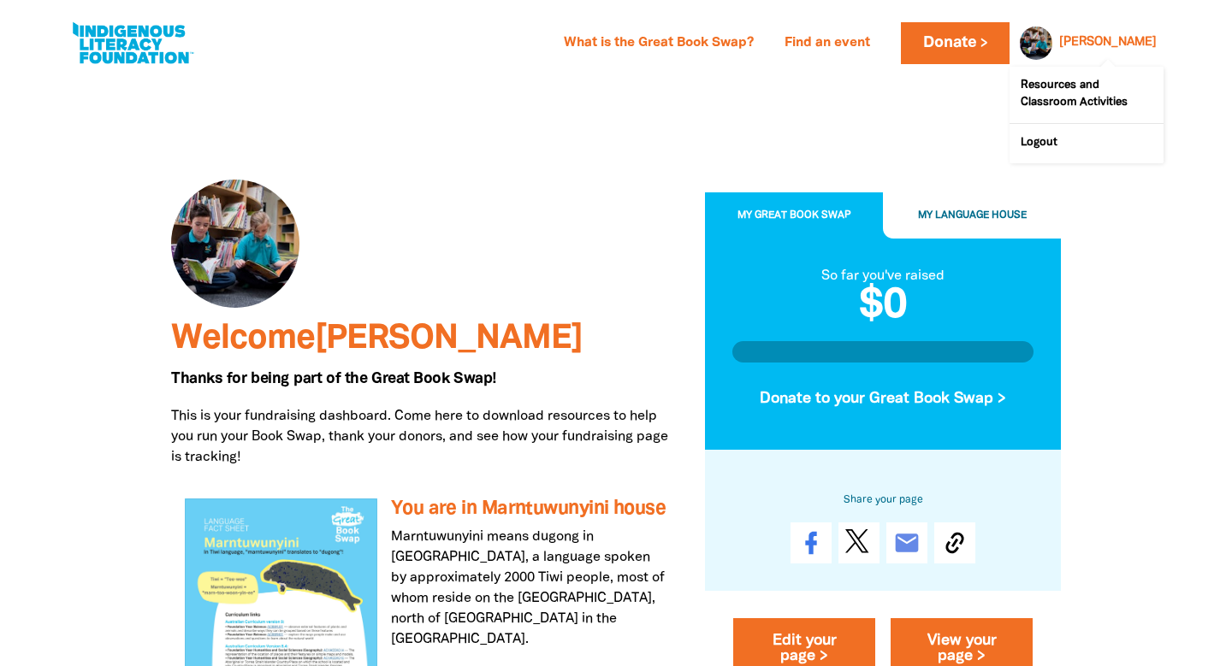
click at [1142, 57] on span at bounding box center [1087, 101] width 154 height 97
click at [120, 48] on link at bounding box center [132, 43] width 128 height 52
select select "primary-school"
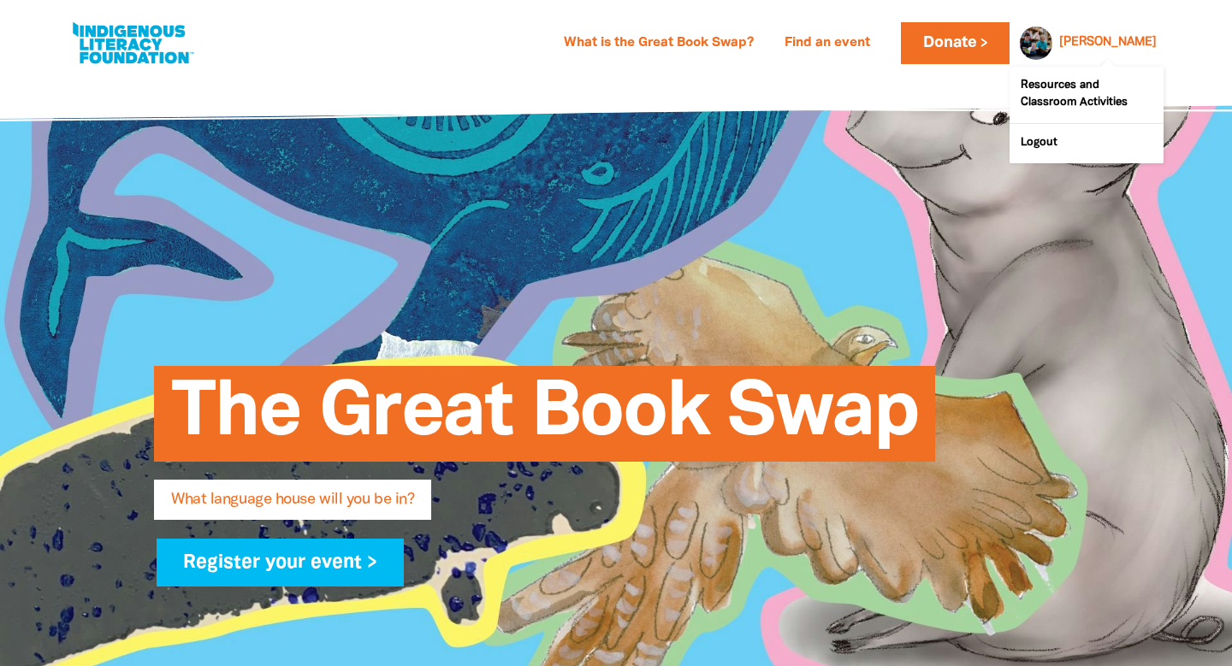
click at [1132, 42] on link "[PERSON_NAME]" at bounding box center [1108, 43] width 98 height 12
click at [1080, 100] on link "Resources and Classroom Activities" at bounding box center [1087, 95] width 154 height 56
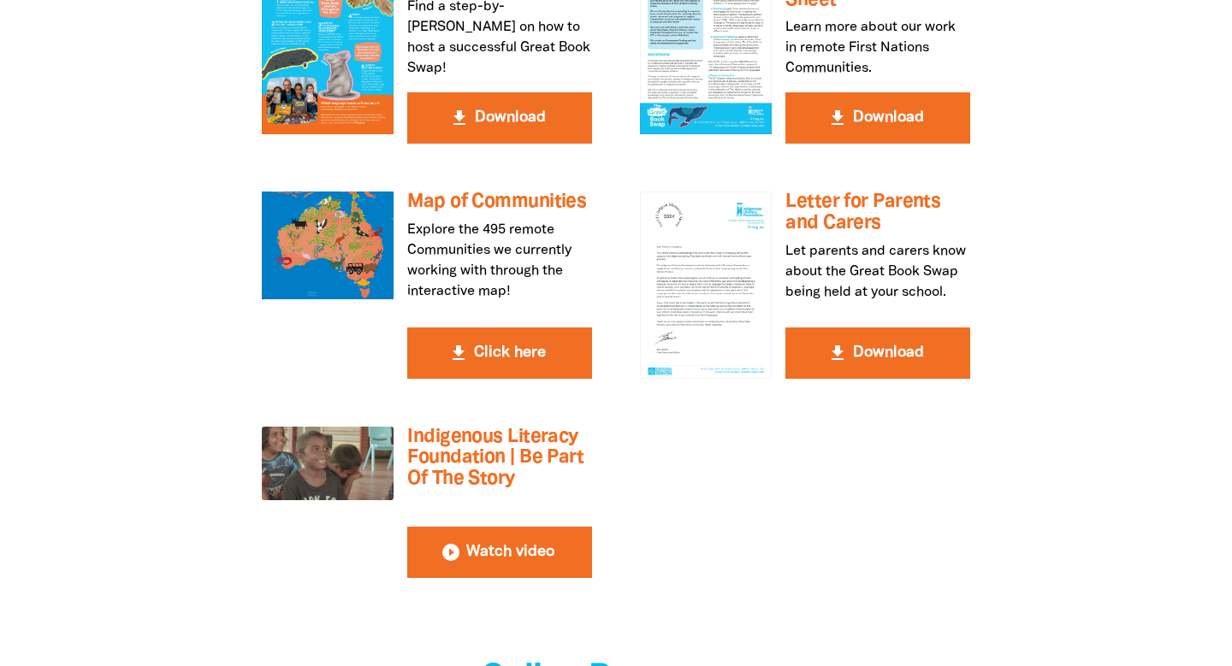
scroll to position [3249, 0]
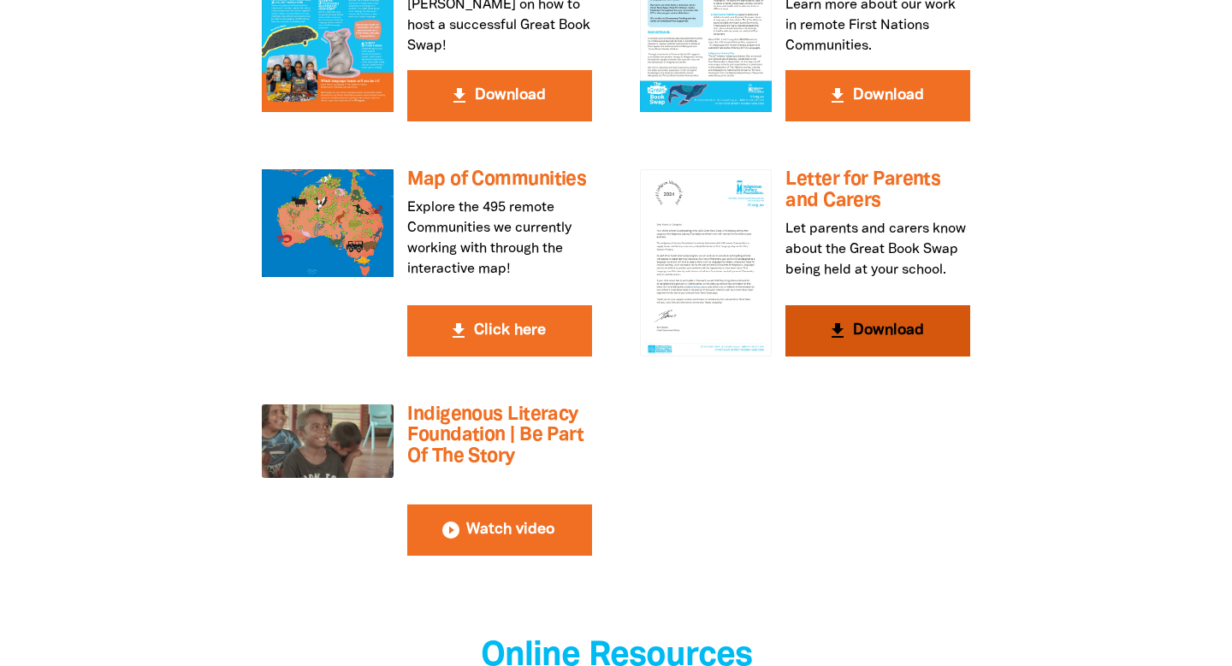
click at [856, 305] on button "get_app Download" at bounding box center [877, 330] width 185 height 51
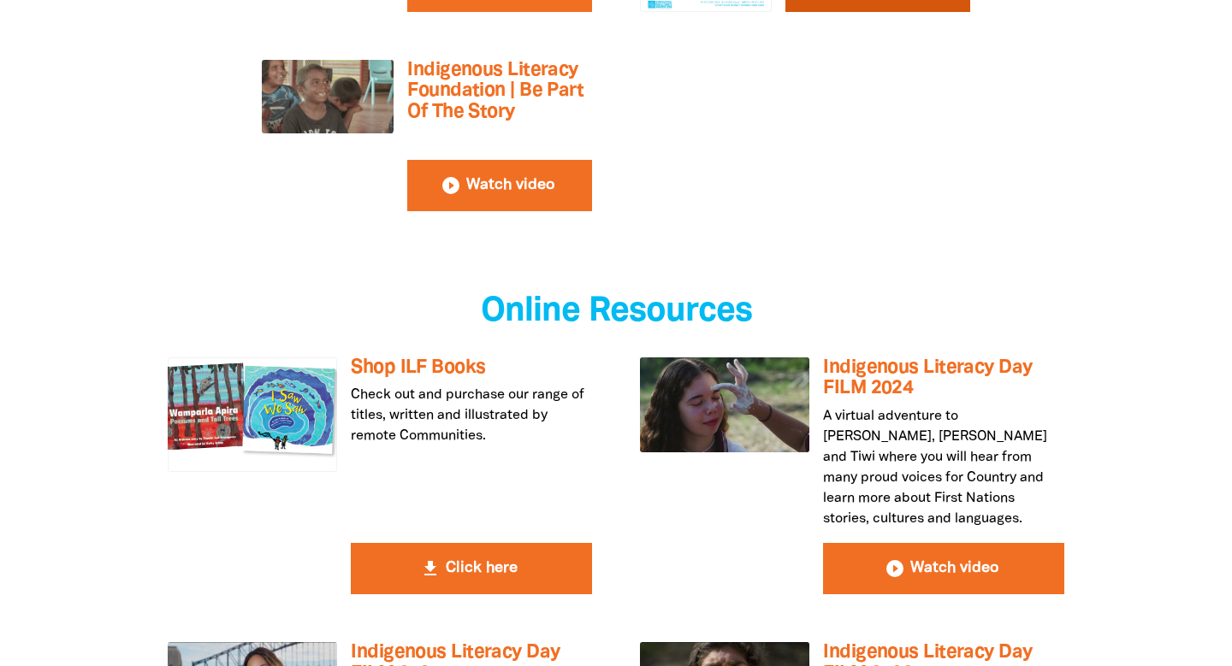
scroll to position [3641, 0]
